Goal: Find specific fact: Find specific page/section

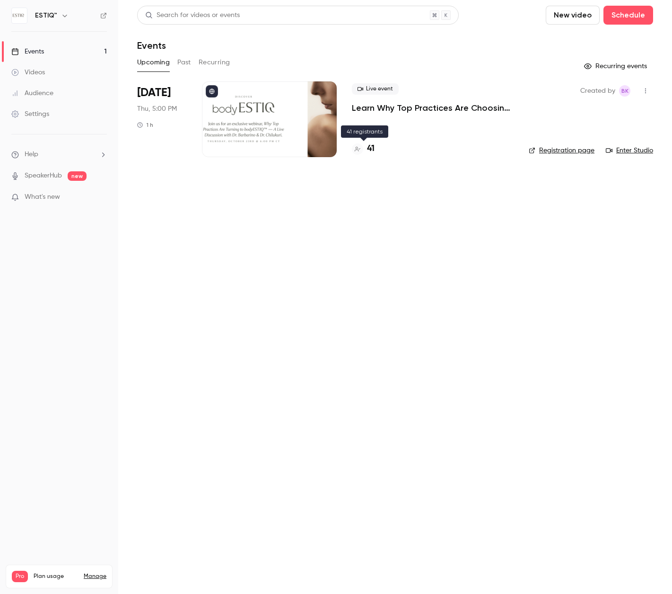
click at [370, 151] on h4 "41" at bounding box center [371, 148] width 8 height 13
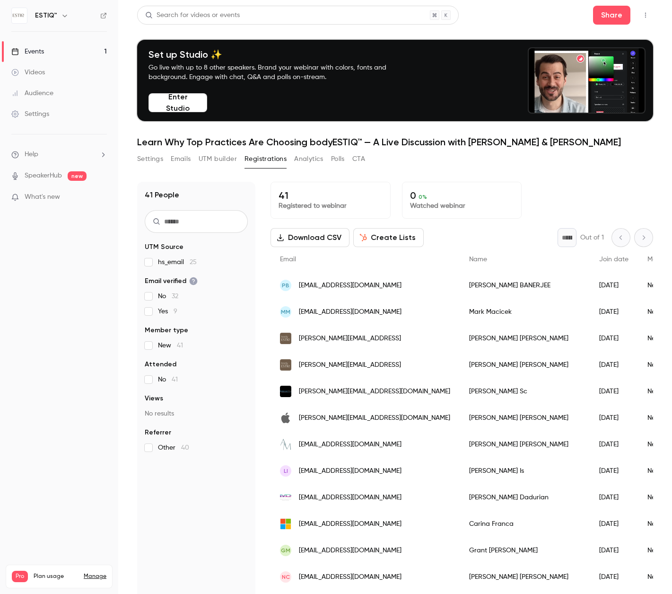
click at [375, 287] on span "[EMAIL_ADDRESS][DOMAIN_NAME]" at bounding box center [350, 286] width 103 height 10
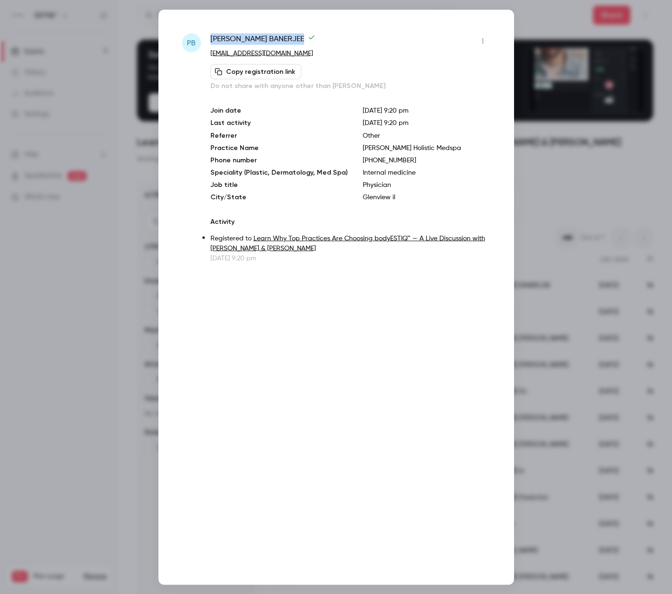
drag, startPoint x: 272, startPoint y: 39, endPoint x: 211, endPoint y: 42, distance: 61.5
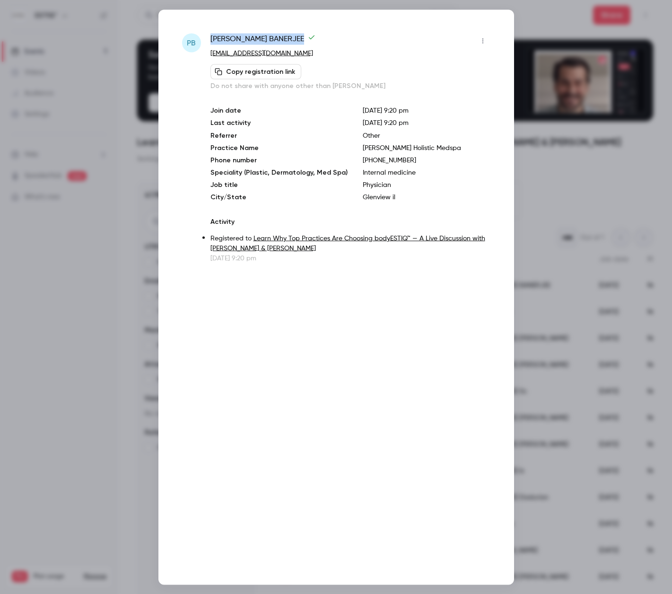
click at [211, 41] on span "[PERSON_NAME]" at bounding box center [263, 40] width 105 height 15
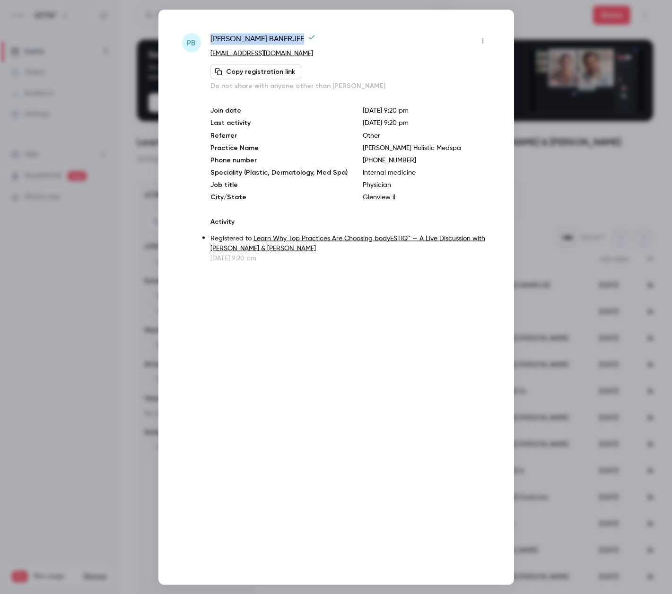
copy span "[PERSON_NAME]"
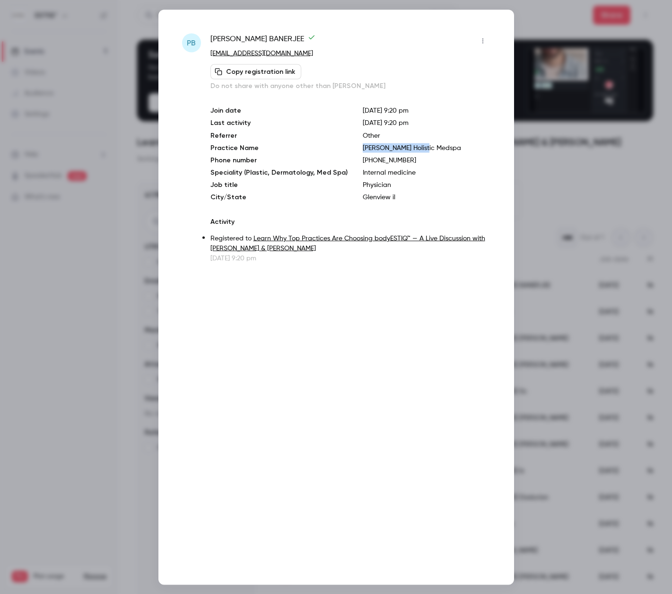
drag, startPoint x: 399, startPoint y: 151, endPoint x: 393, endPoint y: 149, distance: 5.9
click at [350, 151] on div "Join date [DATE] 9:20 pm Last activity [DATE] 9:20 pm Referrer Other Practice N…" at bounding box center [351, 153] width 280 height 96
click at [424, 148] on p "[PERSON_NAME] Holistic Medspa" at bounding box center [427, 147] width 128 height 9
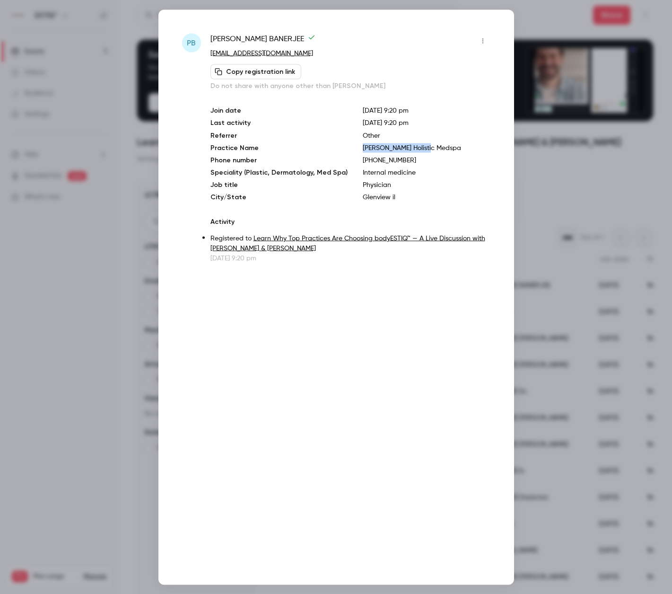
drag, startPoint x: 423, startPoint y: 149, endPoint x: 341, endPoint y: 150, distance: 82.8
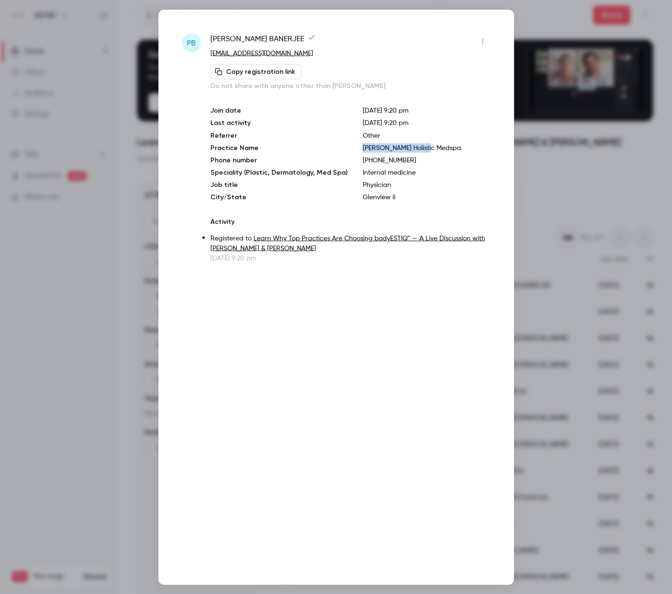
click at [341, 150] on div "Join date [DATE] 9:20 pm Last activity [DATE] 9:20 pm Referrer Other Practice N…" at bounding box center [351, 153] width 280 height 96
copy div "[PERSON_NAME] Holistic Medspa"
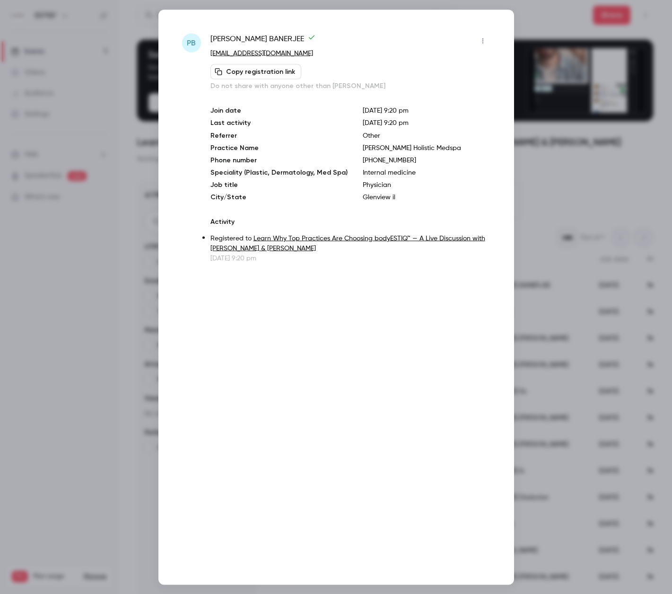
click at [653, 235] on div at bounding box center [336, 297] width 672 height 594
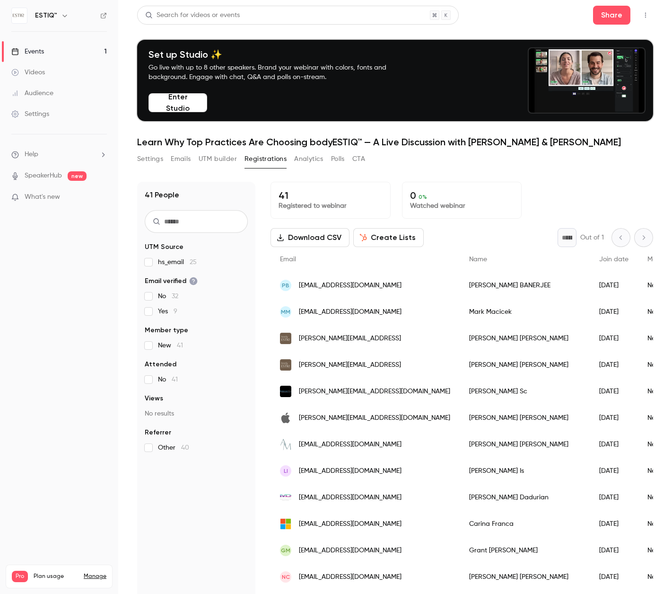
click at [460, 290] on div "[PERSON_NAME]" at bounding box center [525, 285] width 130 height 26
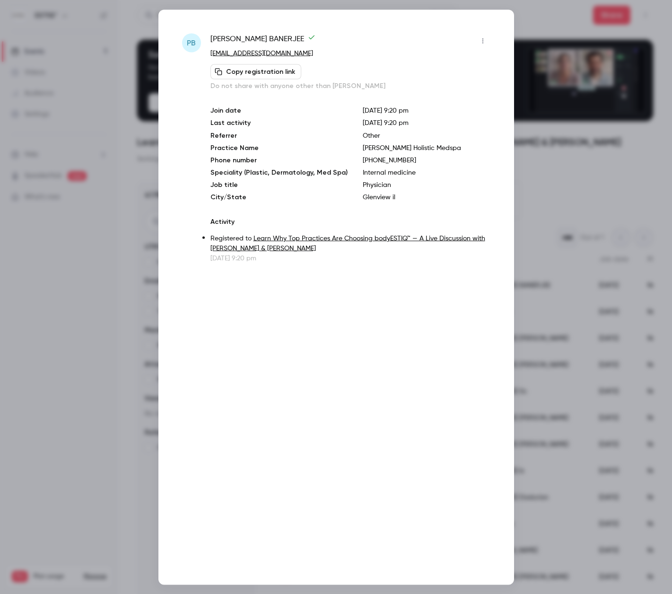
click at [387, 197] on p "Glenview il" at bounding box center [427, 196] width 128 height 9
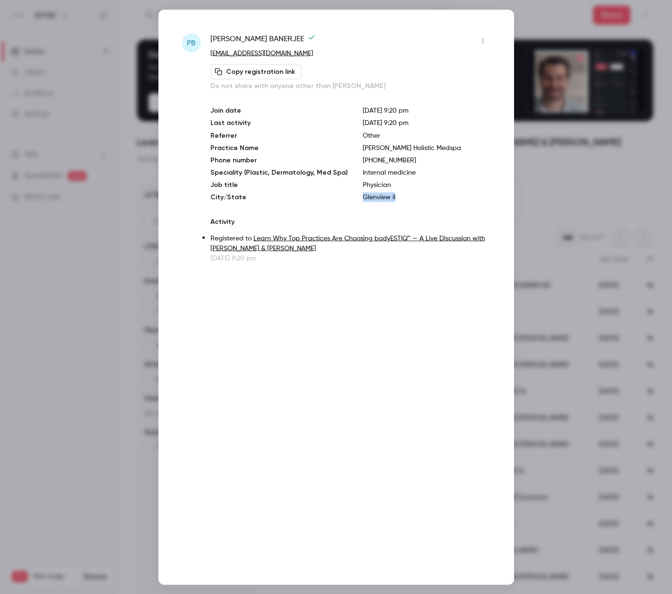
drag, startPoint x: 377, startPoint y: 197, endPoint x: 346, endPoint y: 198, distance: 30.8
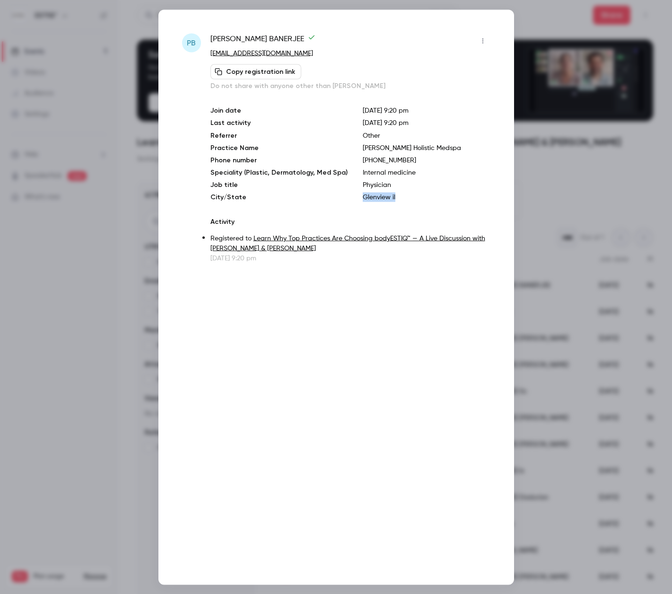
click at [346, 198] on div "Join date [DATE] 9:20 pm Last activity [DATE] 9:20 pm Referrer Other Practice N…" at bounding box center [351, 153] width 280 height 96
copy div "Glenview il"
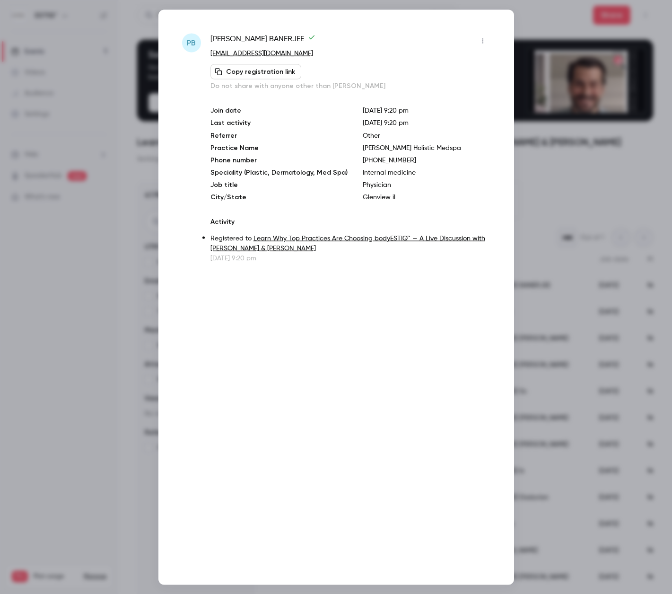
click at [522, 14] on div at bounding box center [336, 297] width 672 height 594
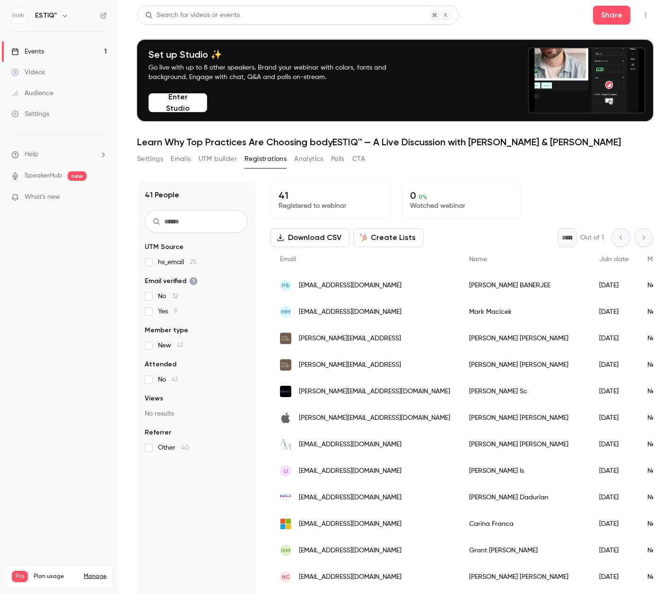
click at [47, 47] on link "Events 1" at bounding box center [59, 51] width 118 height 21
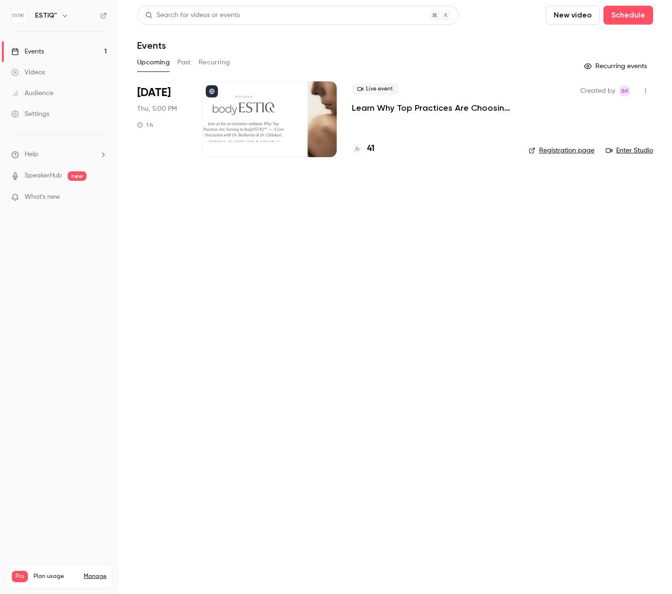
click at [42, 50] on div "Events" at bounding box center [27, 51] width 33 height 9
click at [369, 147] on h4 "41" at bounding box center [371, 148] width 8 height 13
